Goal: Task Accomplishment & Management: Complete application form

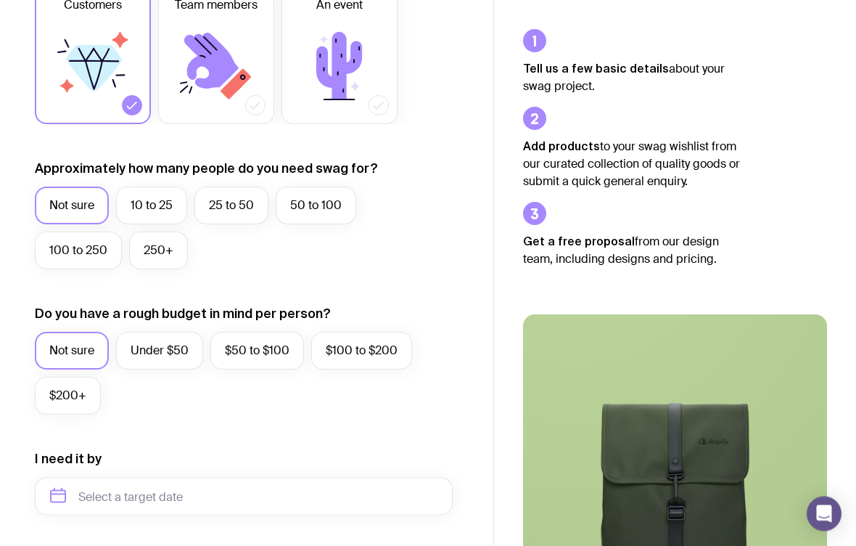
scroll to position [268, 0]
click at [141, 201] on label "10 to 25" at bounding box center [151, 205] width 71 height 38
click at [0, 0] on input "10 to 25" at bounding box center [0, 0] width 0 height 0
click at [143, 341] on label "Under $50" at bounding box center [159, 351] width 87 height 38
click at [0, 0] on input "Under $50" at bounding box center [0, 0] width 0 height 0
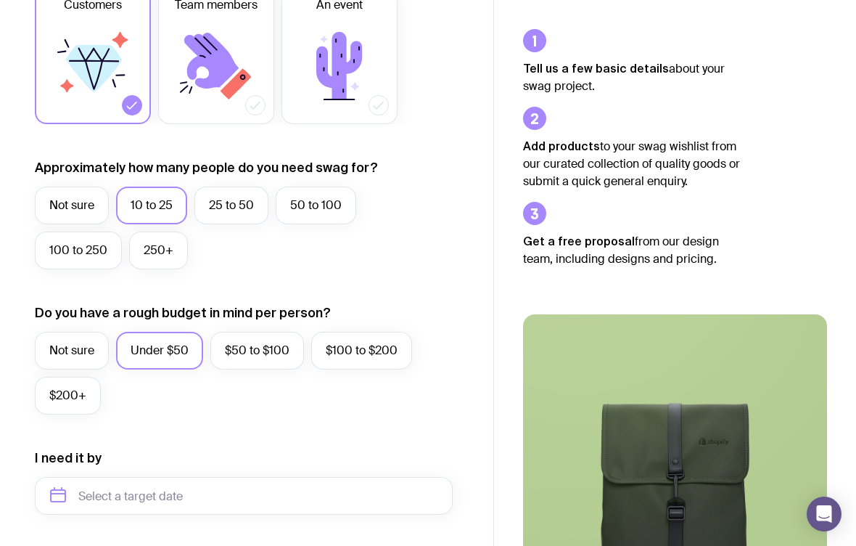
click at [63, 195] on label "Not sure" at bounding box center [72, 205] width 74 height 38
click at [0, 0] on input "Not sure" at bounding box center [0, 0] width 0 height 0
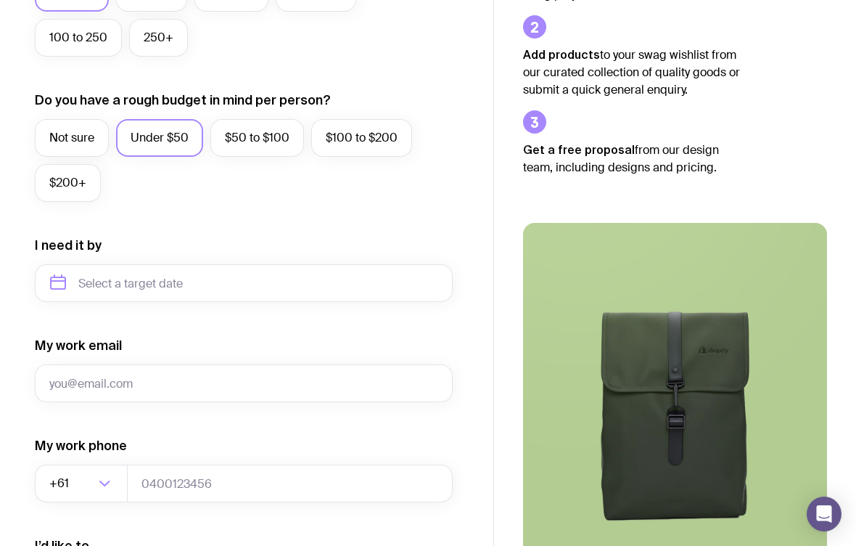
scroll to position [483, 0]
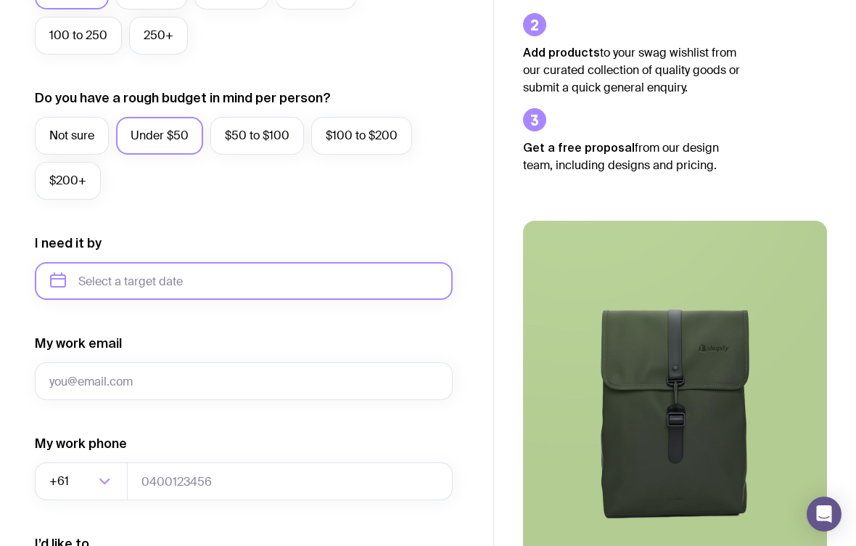
click at [102, 278] on input "text" at bounding box center [244, 281] width 418 height 38
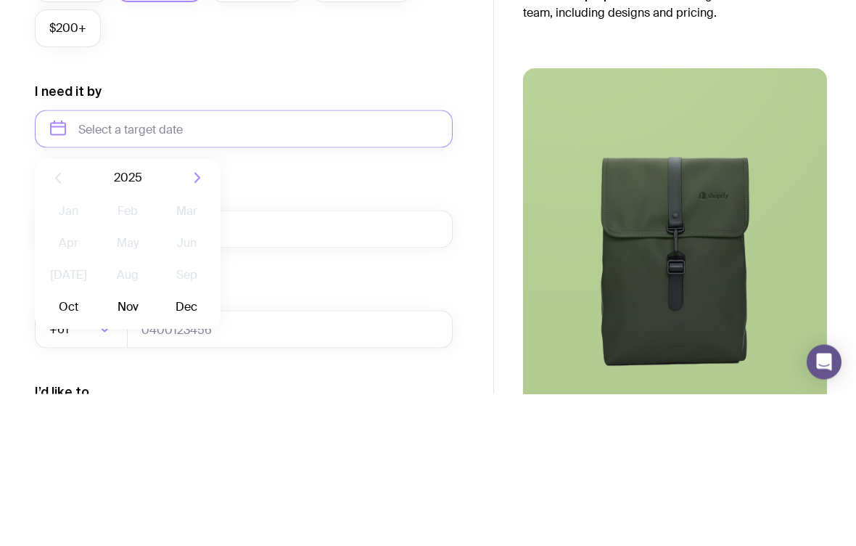
click at [193, 321] on icon "button" at bounding box center [197, 329] width 17 height 17
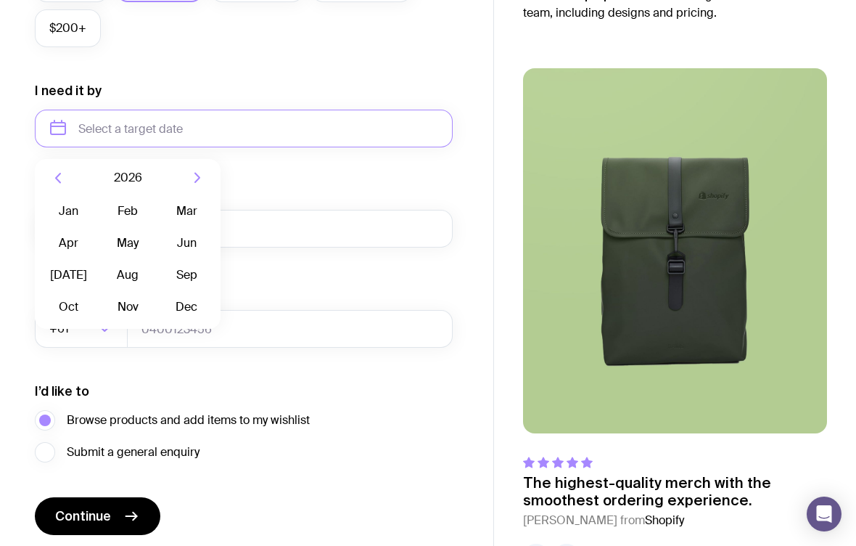
click at [188, 295] on button "Dec" at bounding box center [186, 306] width 53 height 29
type input "[DATE]"
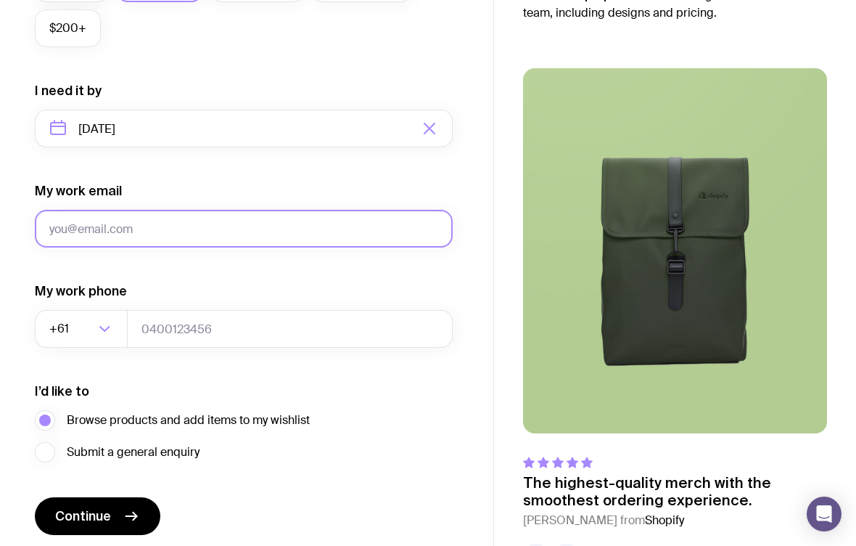
click at [123, 236] on input "My work email" at bounding box center [244, 229] width 418 height 38
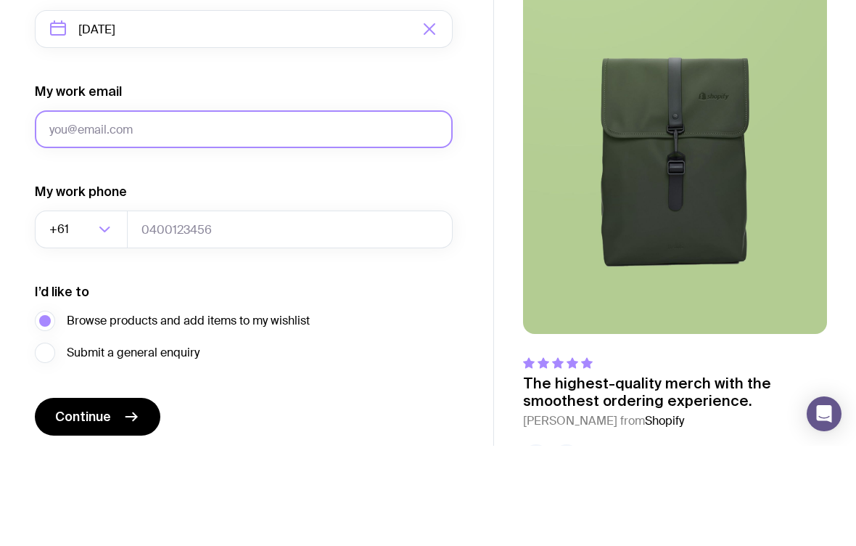
type input "W"
type input "[EMAIL_ADDRESS][DOMAIN_NAME]"
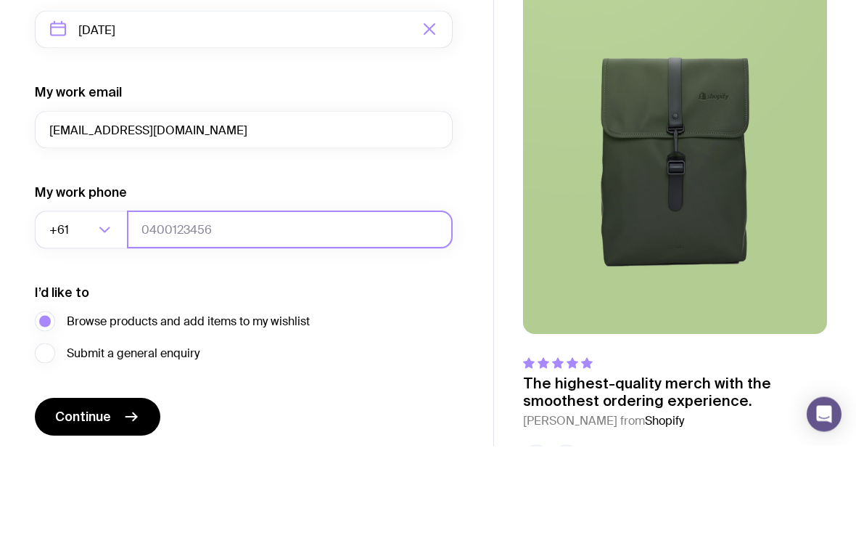
click at [177, 311] on input "tel" at bounding box center [290, 330] width 326 height 38
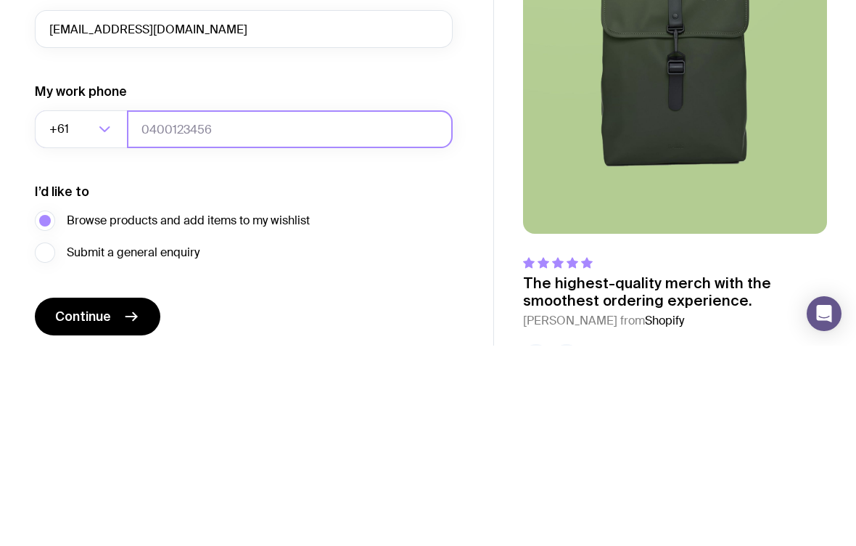
type input "493070927"
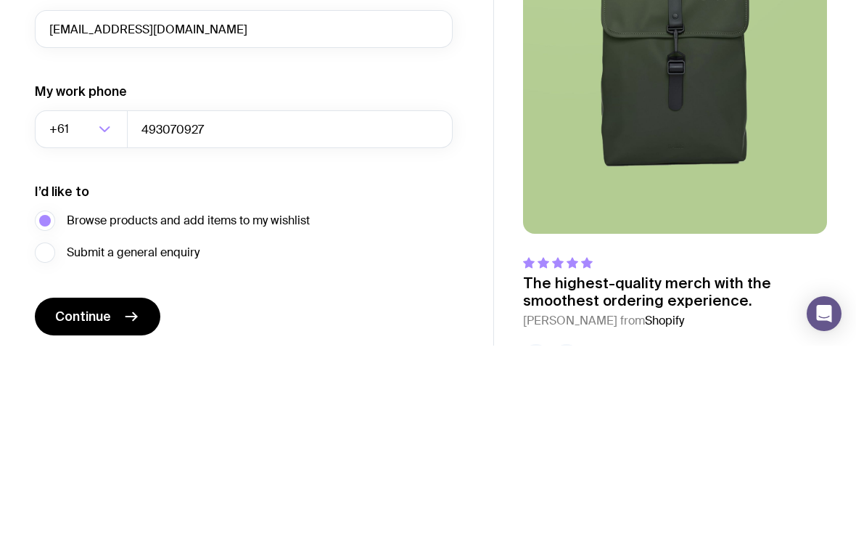
scroll to position [670, 0]
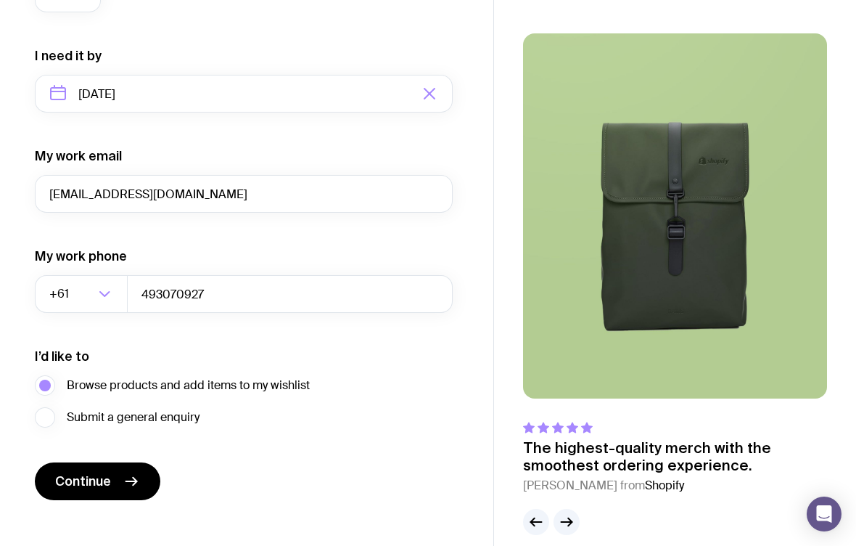
click at [98, 483] on span "Continue" at bounding box center [83, 480] width 56 height 17
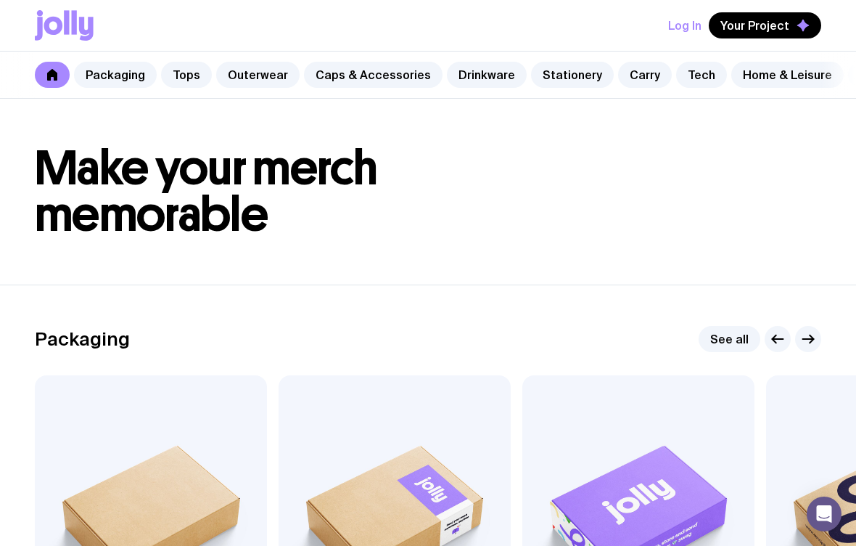
click at [781, 26] on span "Your Project" at bounding box center [755, 25] width 69 height 15
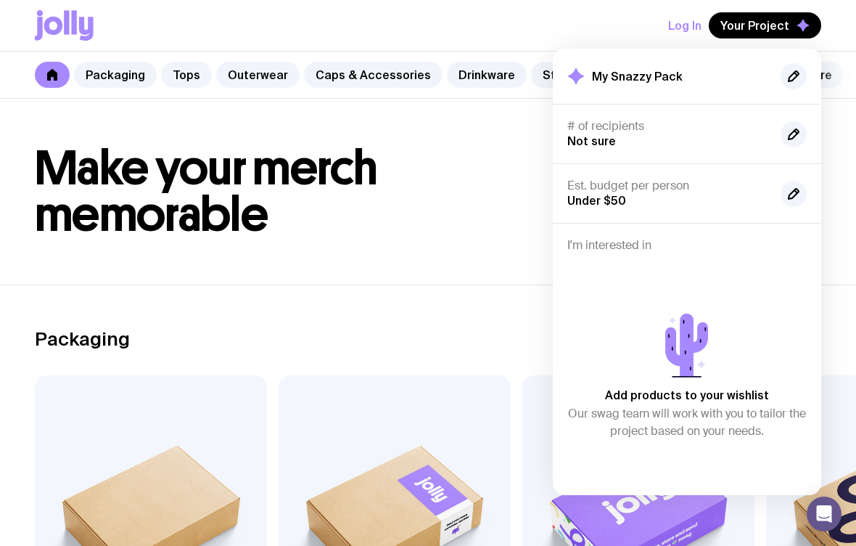
click at [786, 28] on span "Your Project" at bounding box center [755, 25] width 69 height 15
